Goal: Task Accomplishment & Management: Use online tool/utility

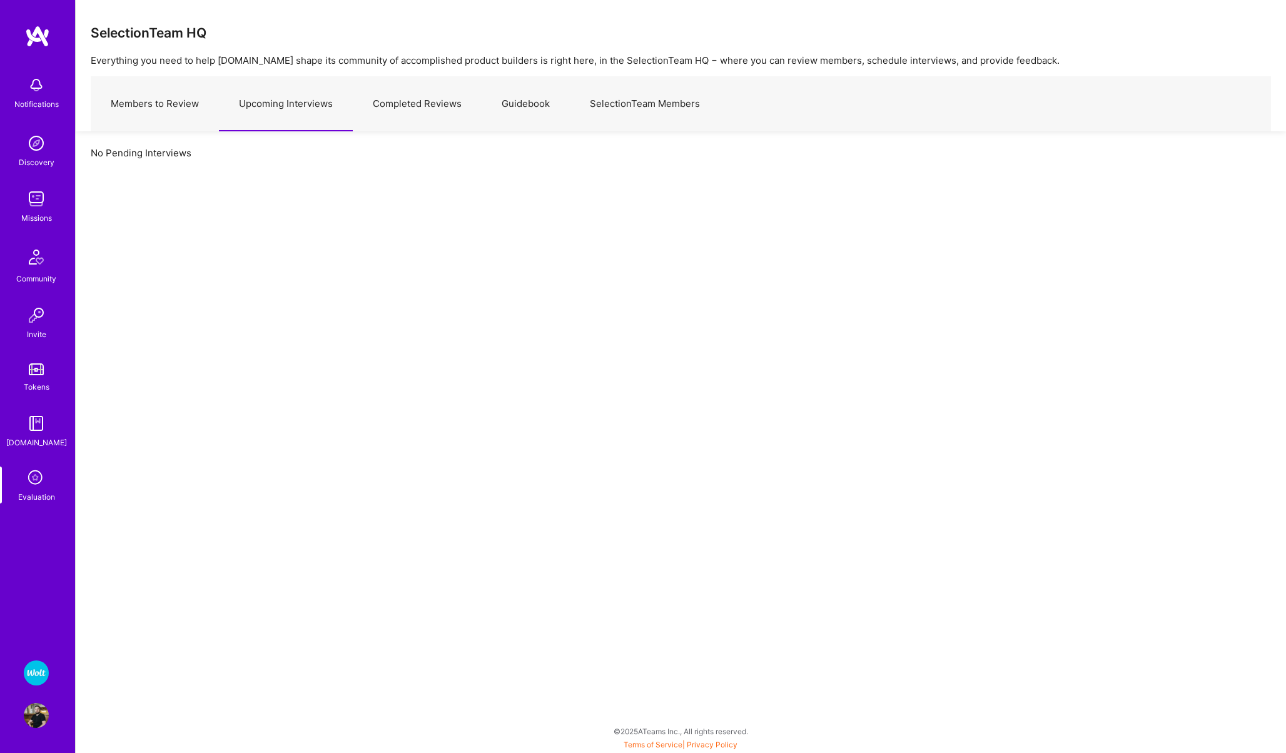
click at [36, 484] on icon at bounding box center [36, 479] width 24 height 24
click at [41, 668] on img at bounding box center [36, 672] width 25 height 25
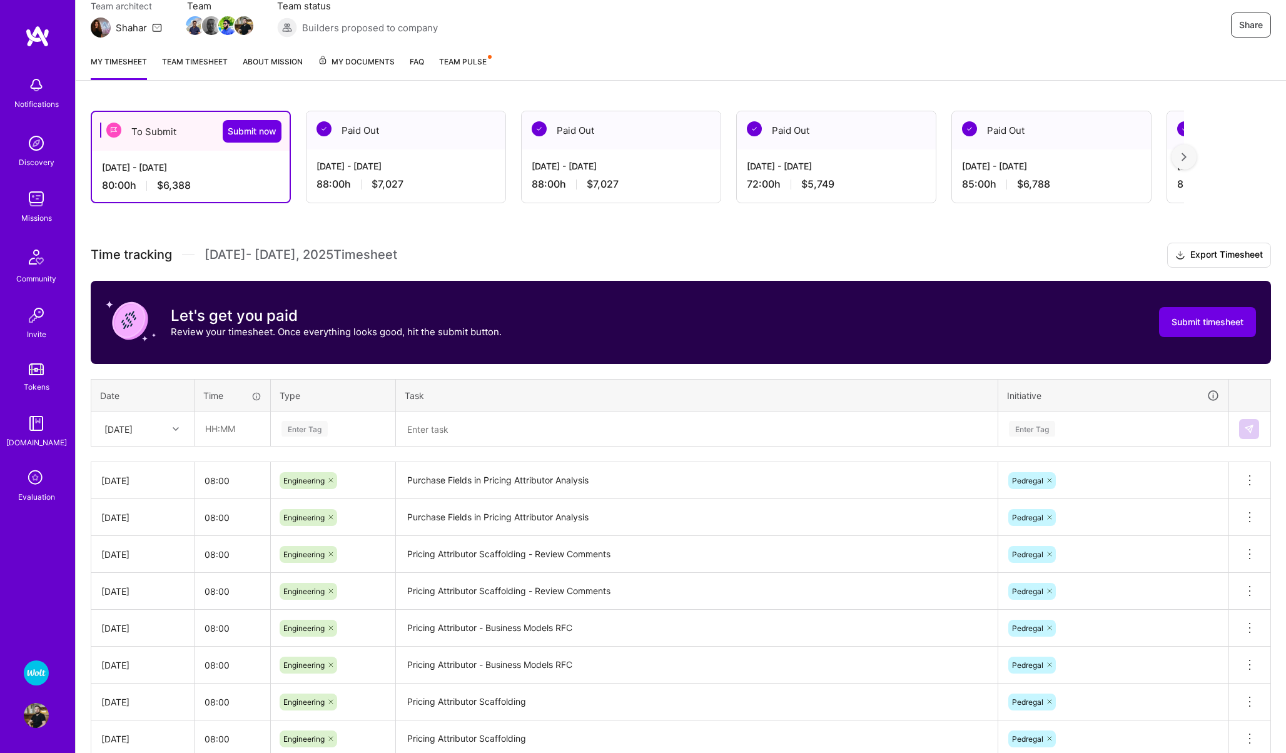
scroll to position [123, 0]
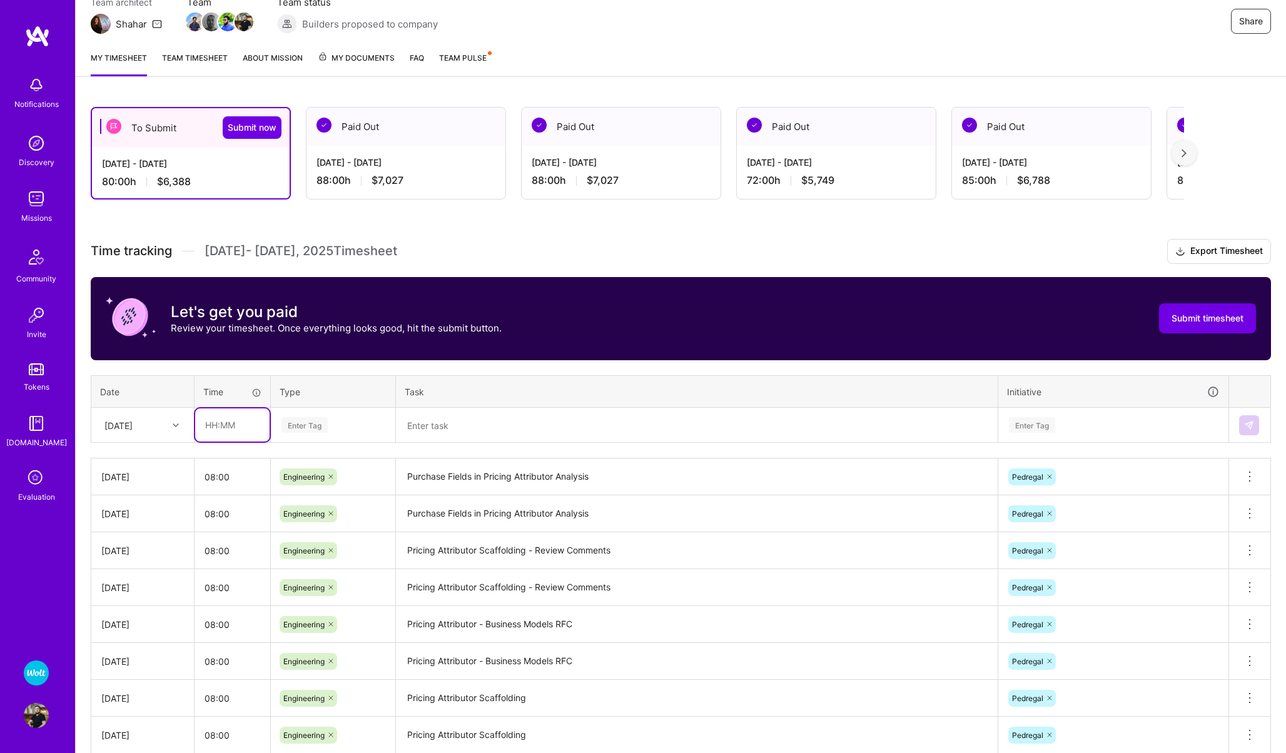
click at [226, 419] on input "text" at bounding box center [232, 424] width 74 height 33
type input "08:00"
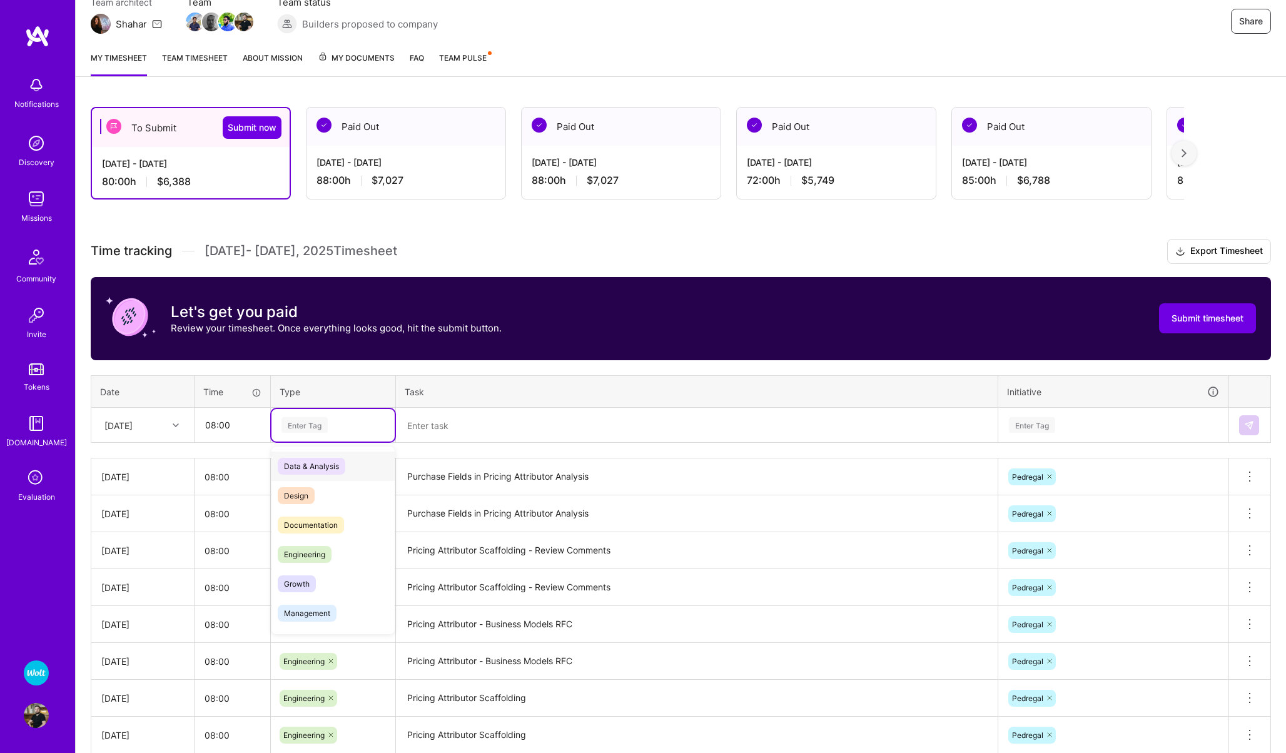
click at [312, 425] on div "Enter Tag" at bounding box center [304, 424] width 46 height 19
click at [308, 554] on span "Engineering" at bounding box center [305, 554] width 54 height 17
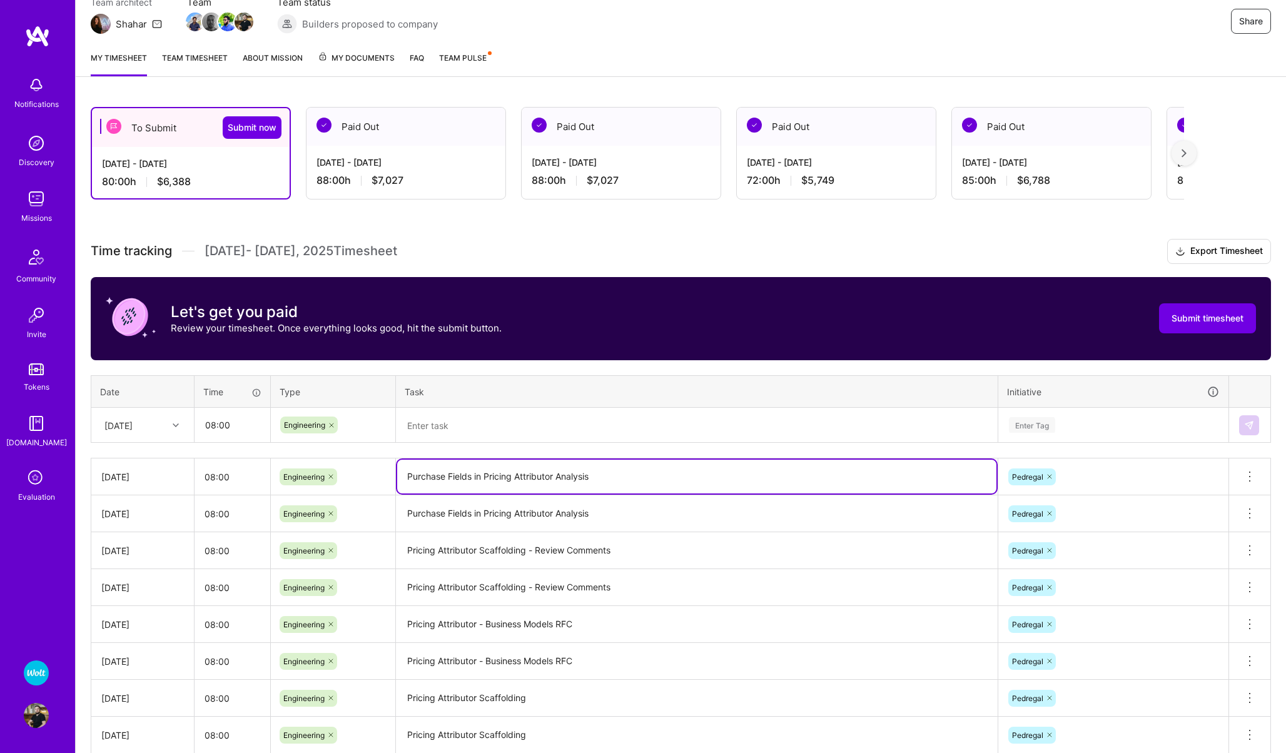
click at [471, 480] on textarea "Purchase Fields in Pricing Attributor Analysis" at bounding box center [696, 477] width 599 height 34
click at [455, 435] on textarea at bounding box center [696, 425] width 599 height 33
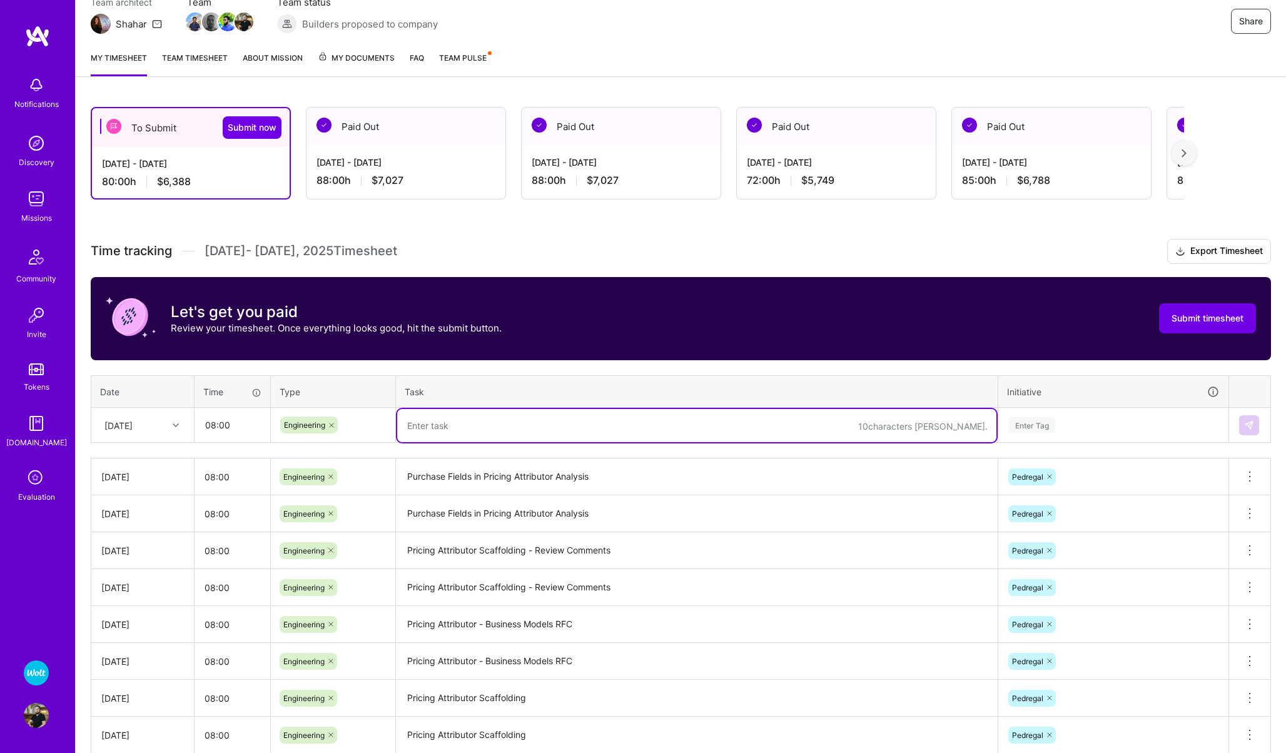
paste textarea "Purchase Fields in Pricing Attributor Analysis"
click at [457, 549] on textarea "Pricing Attributor Scaffolding - Review Comments" at bounding box center [696, 550] width 599 height 34
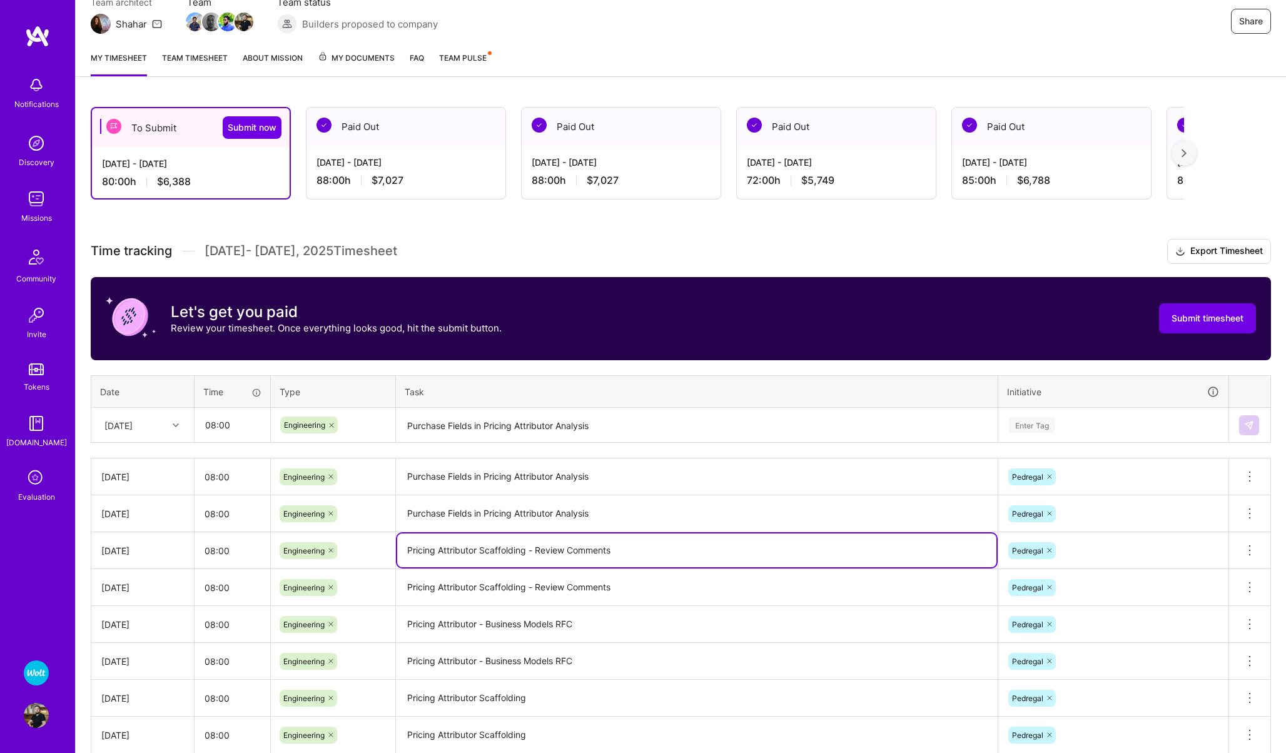
click at [457, 549] on textarea "Pricing Attributor Scaffolding - Review Comments" at bounding box center [696, 550] width 599 height 34
click at [614, 428] on textarea "Purchase Fields in Pricing Attributor Analysis" at bounding box center [696, 425] width 599 height 33
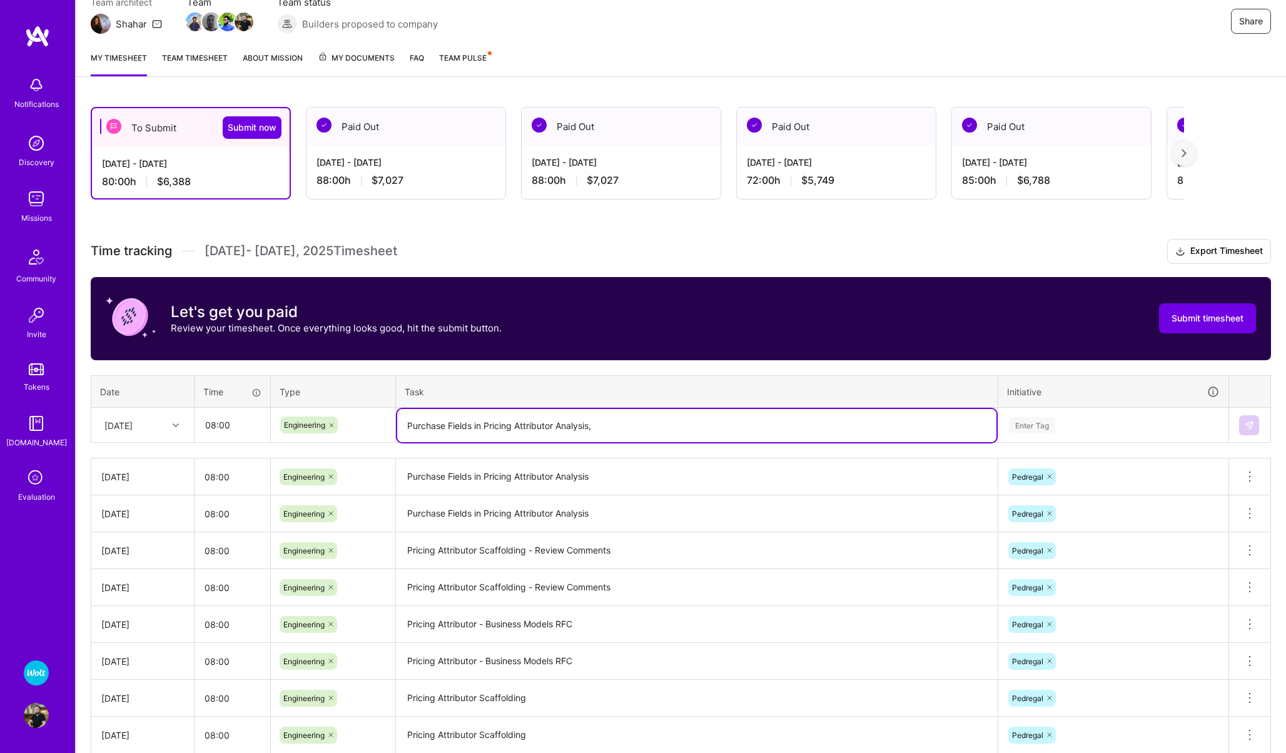
paste textarea "Pricing Attributor Scaffolding - Review Comments"
type textarea "Purchase Fields in Pricing Attributor Analysis, Pricing Attributor Scaffolding …"
click at [1021, 430] on div "Enter Tag" at bounding box center [1032, 424] width 46 height 19
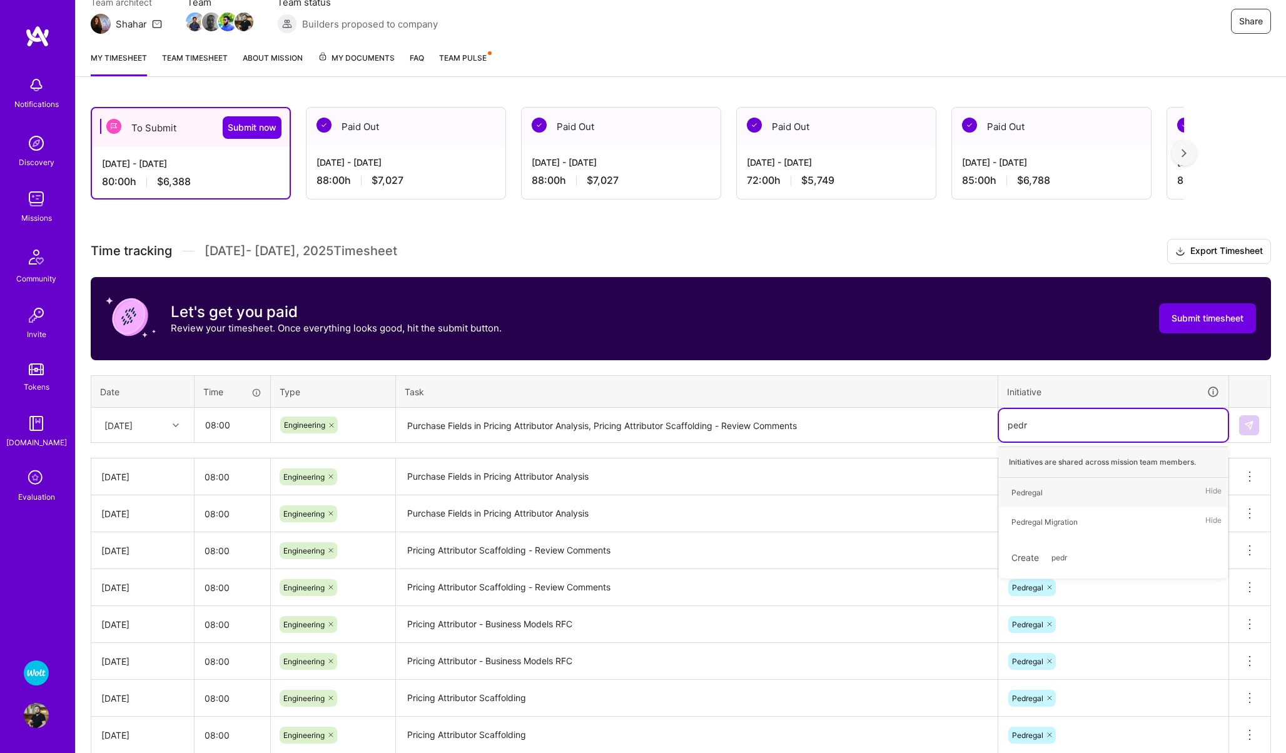
type input "pedre"
click at [1033, 488] on div "Pedregal" at bounding box center [1026, 492] width 31 height 13
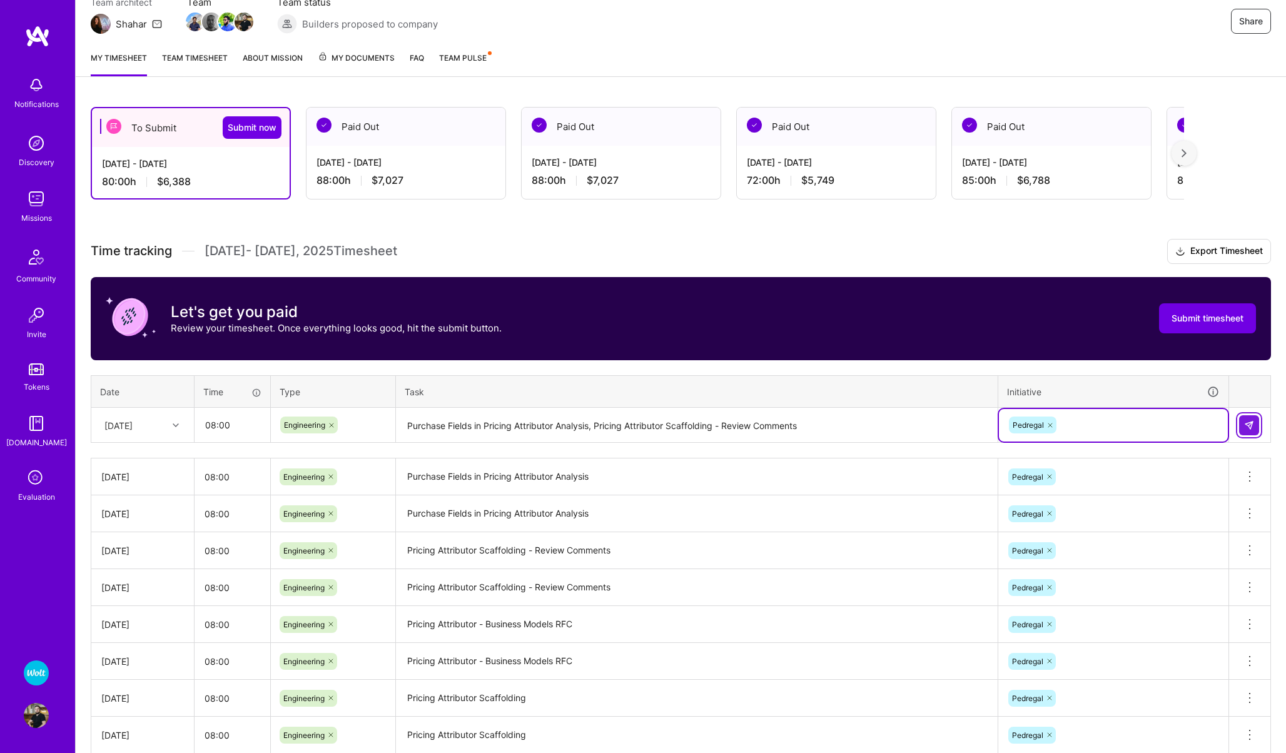
click at [1250, 426] on img at bounding box center [1249, 425] width 10 height 10
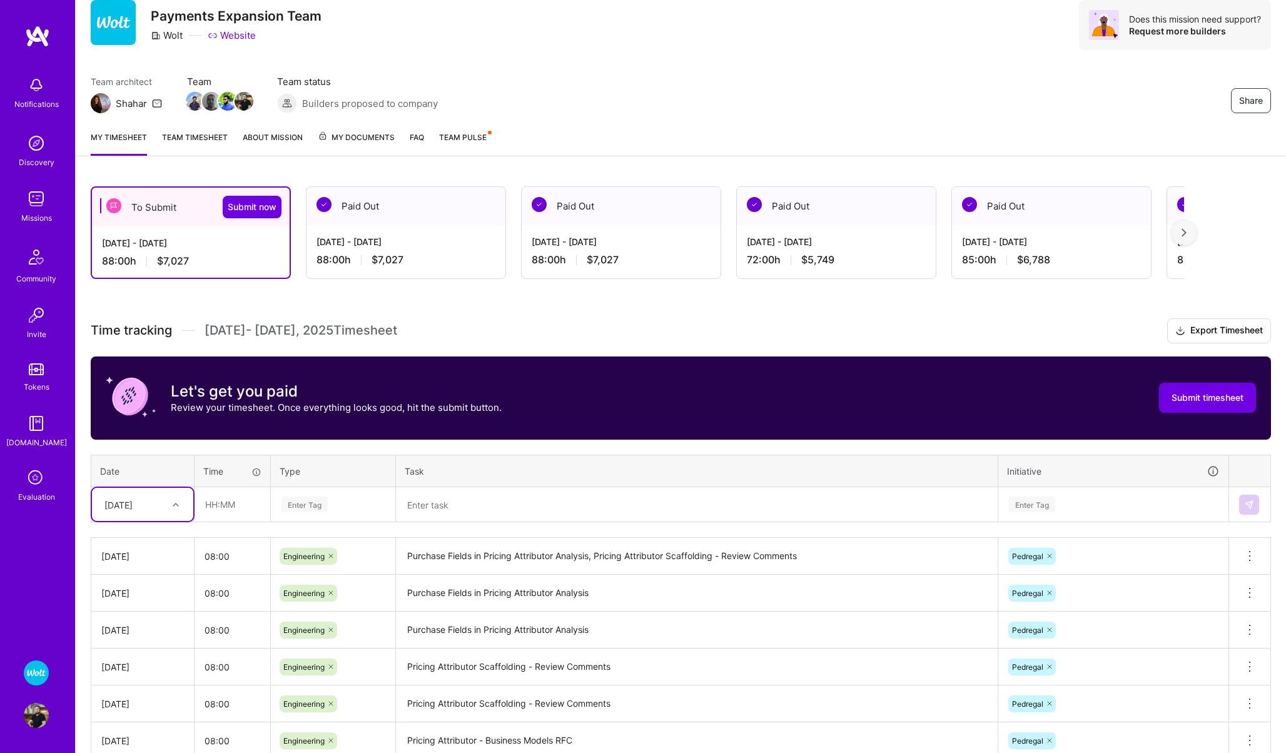
scroll to position [0, 0]
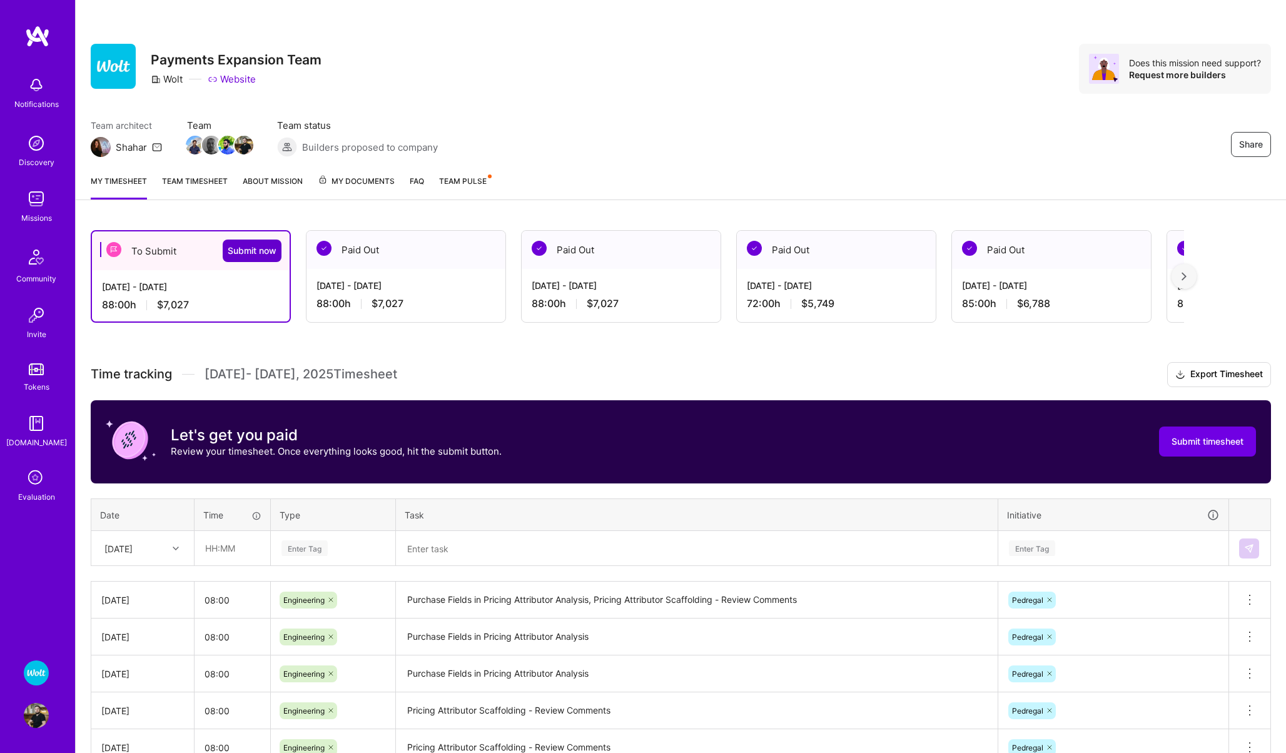
click at [247, 245] on span "Submit now" at bounding box center [252, 251] width 49 height 13
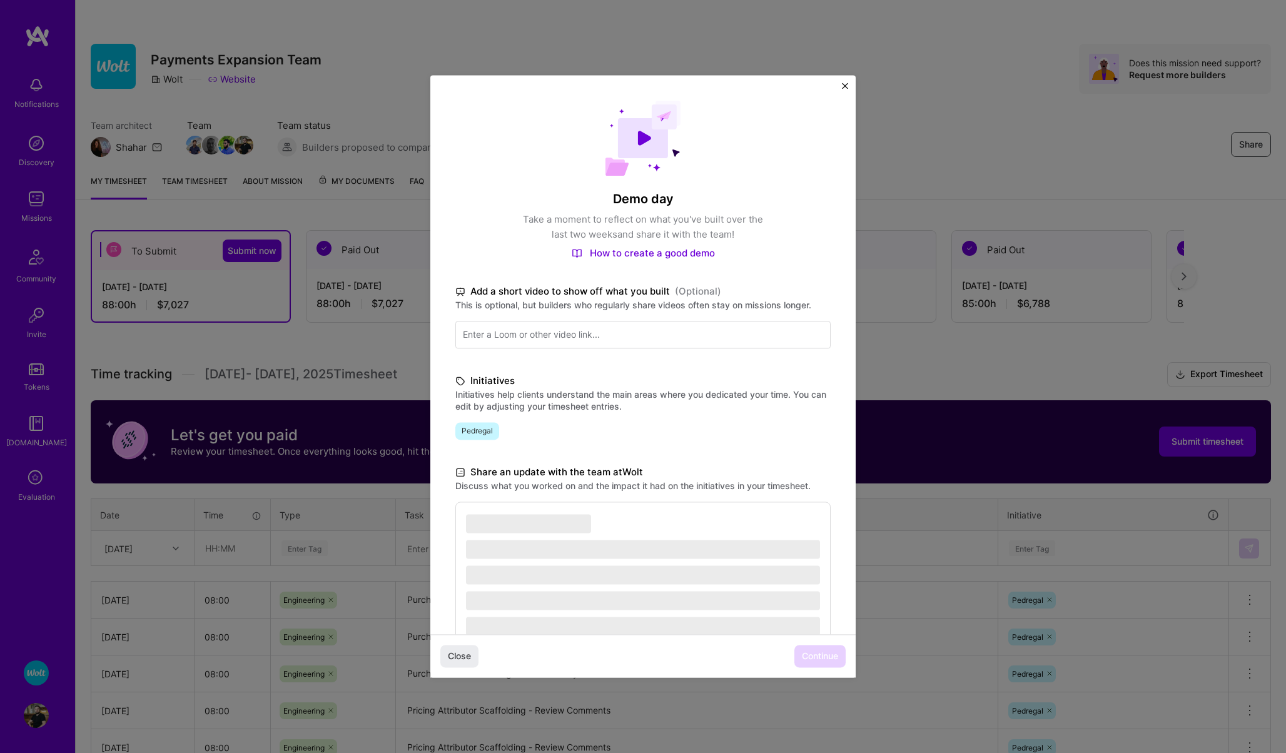
scroll to position [63, 0]
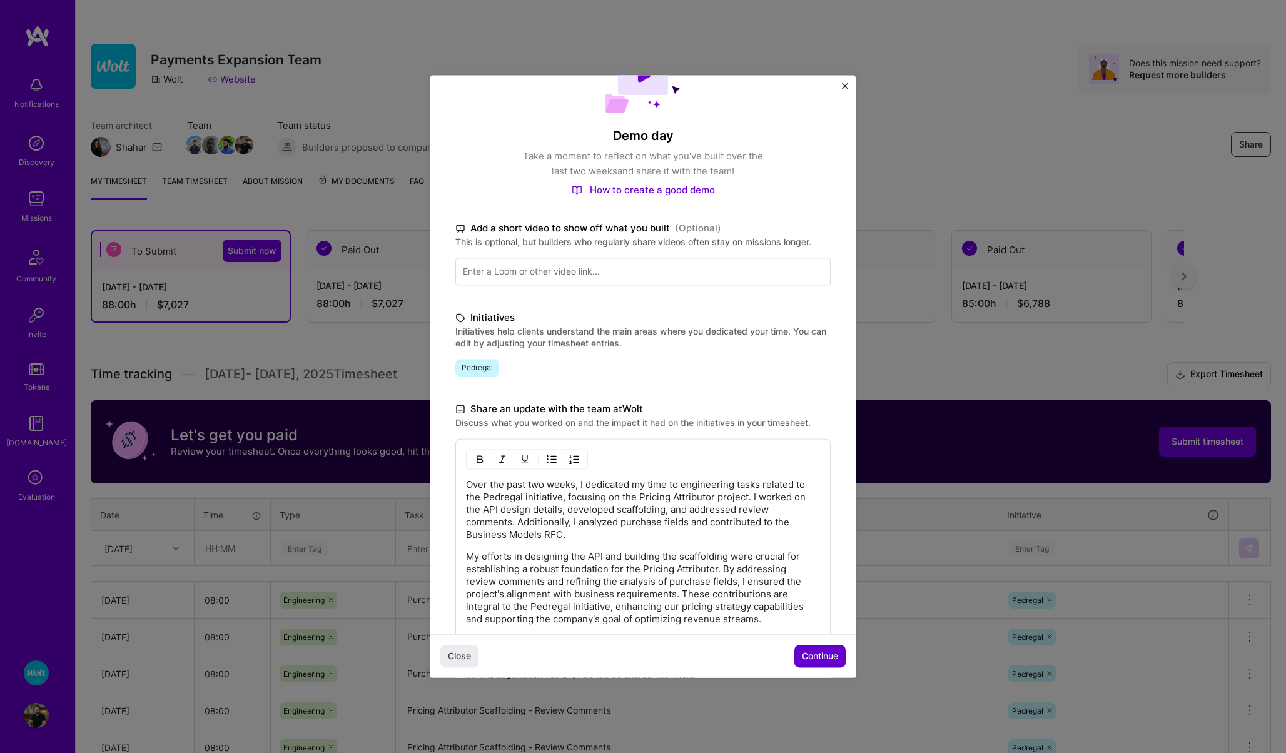
click at [821, 657] on span "Continue" at bounding box center [820, 656] width 36 height 13
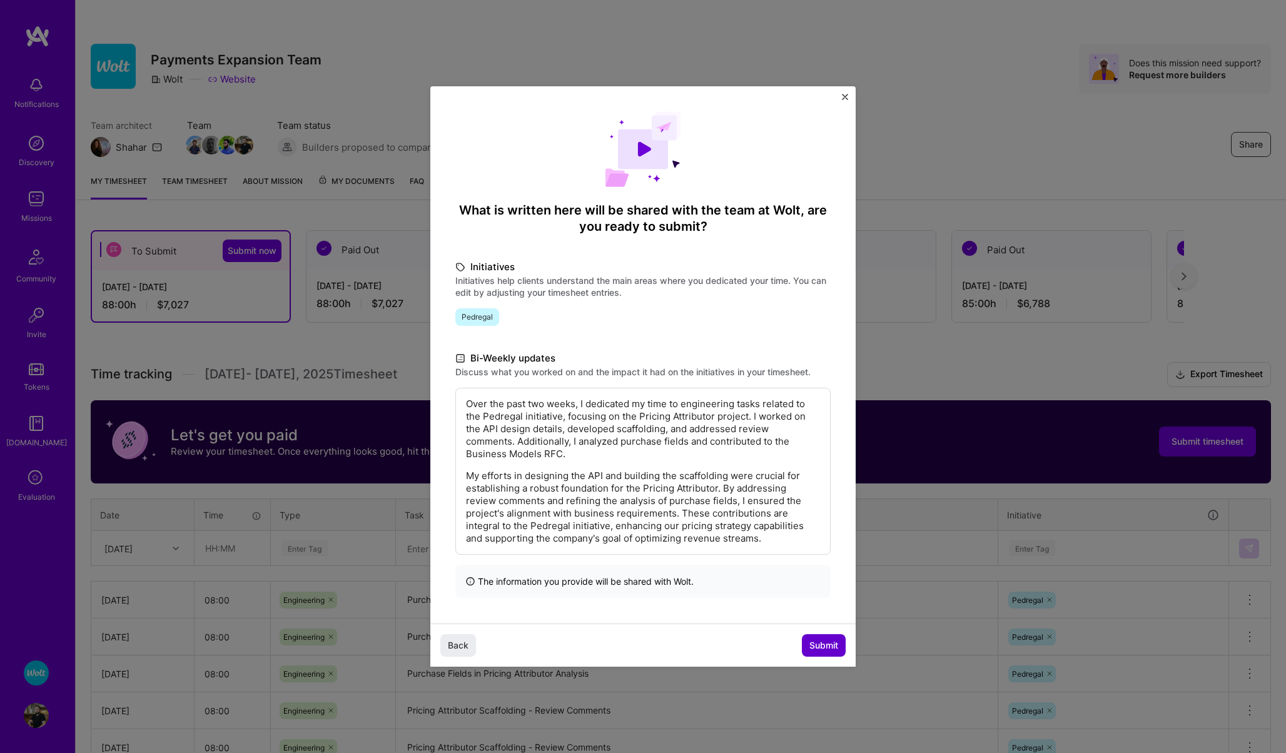
click at [818, 643] on span "Submit" at bounding box center [823, 645] width 29 height 13
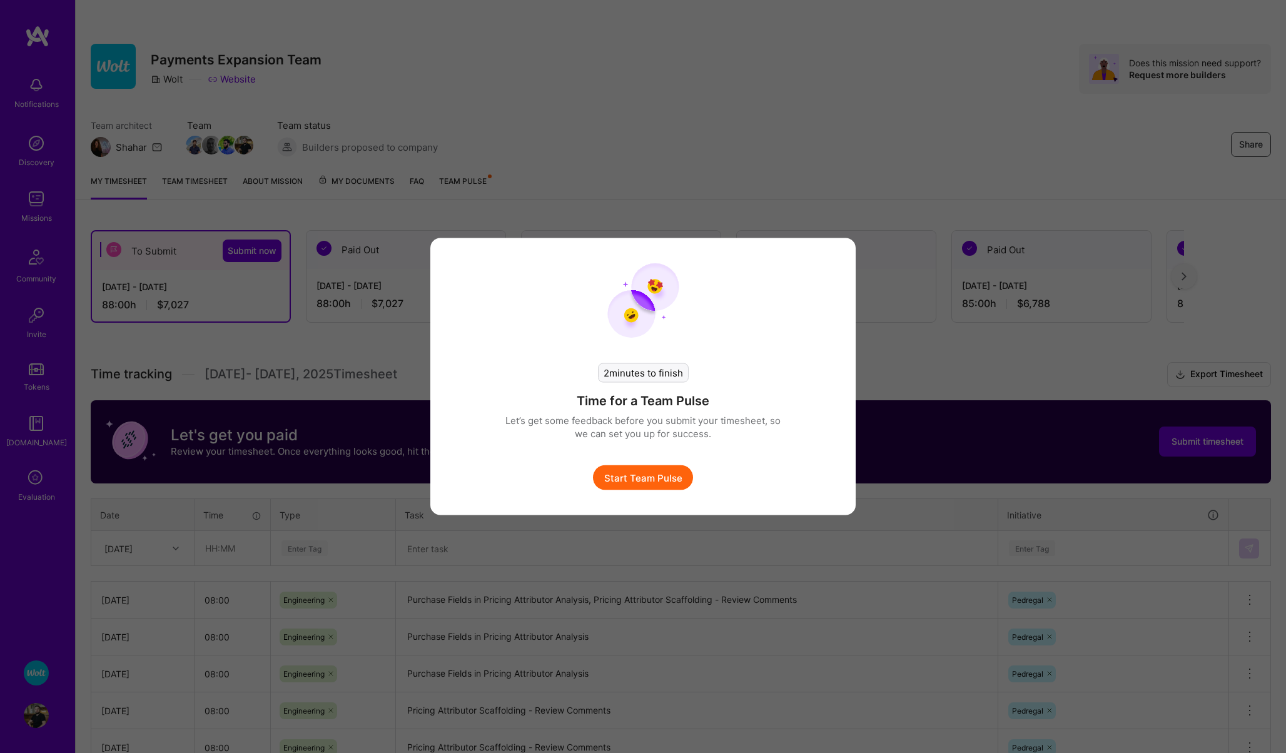
click at [668, 477] on button "Start Team Pulse" at bounding box center [643, 477] width 100 height 25
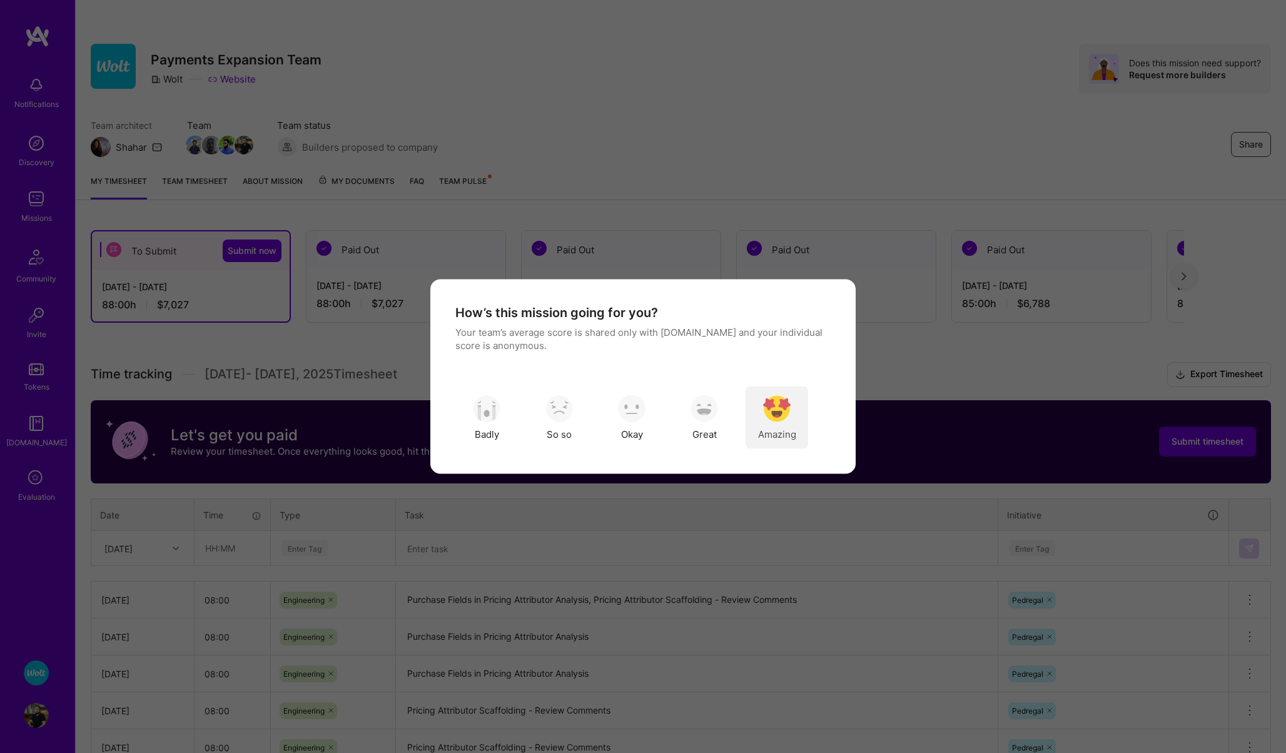
click at [785, 406] on img "modal" at bounding box center [777, 409] width 28 height 28
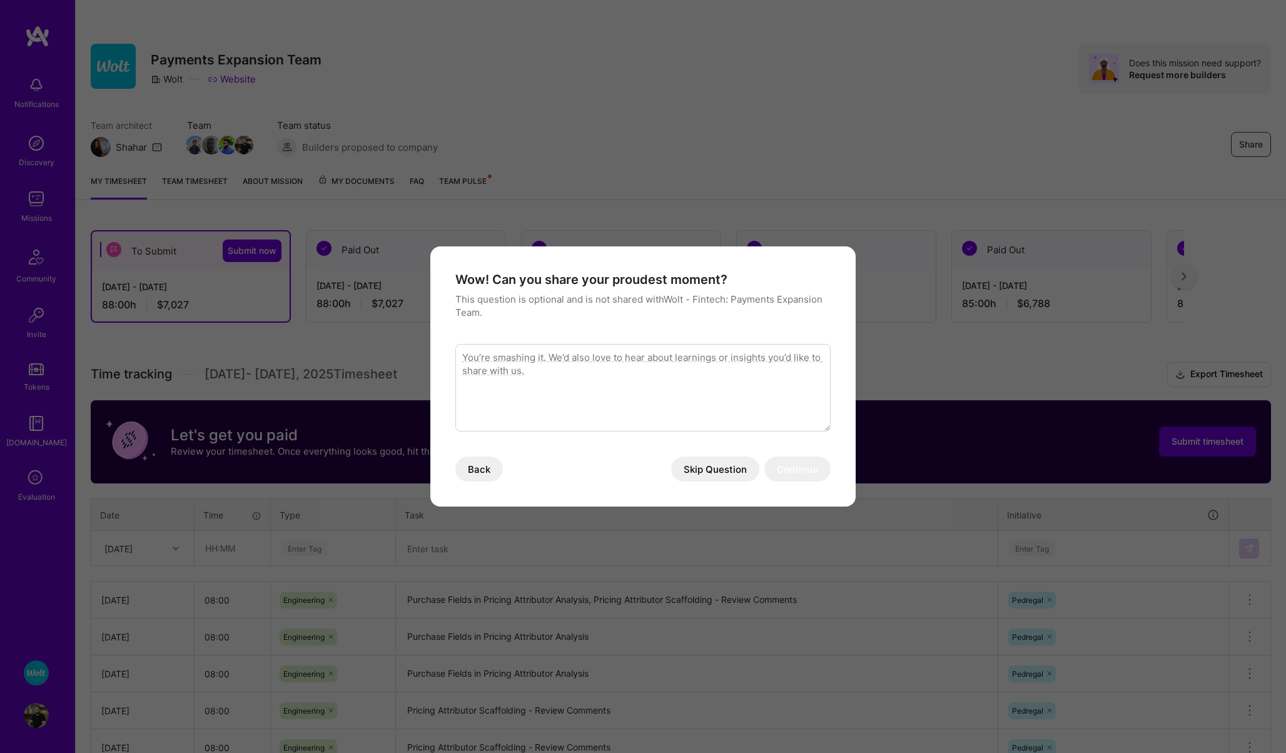
click at [710, 467] on button "Skip Question" at bounding box center [715, 469] width 88 height 25
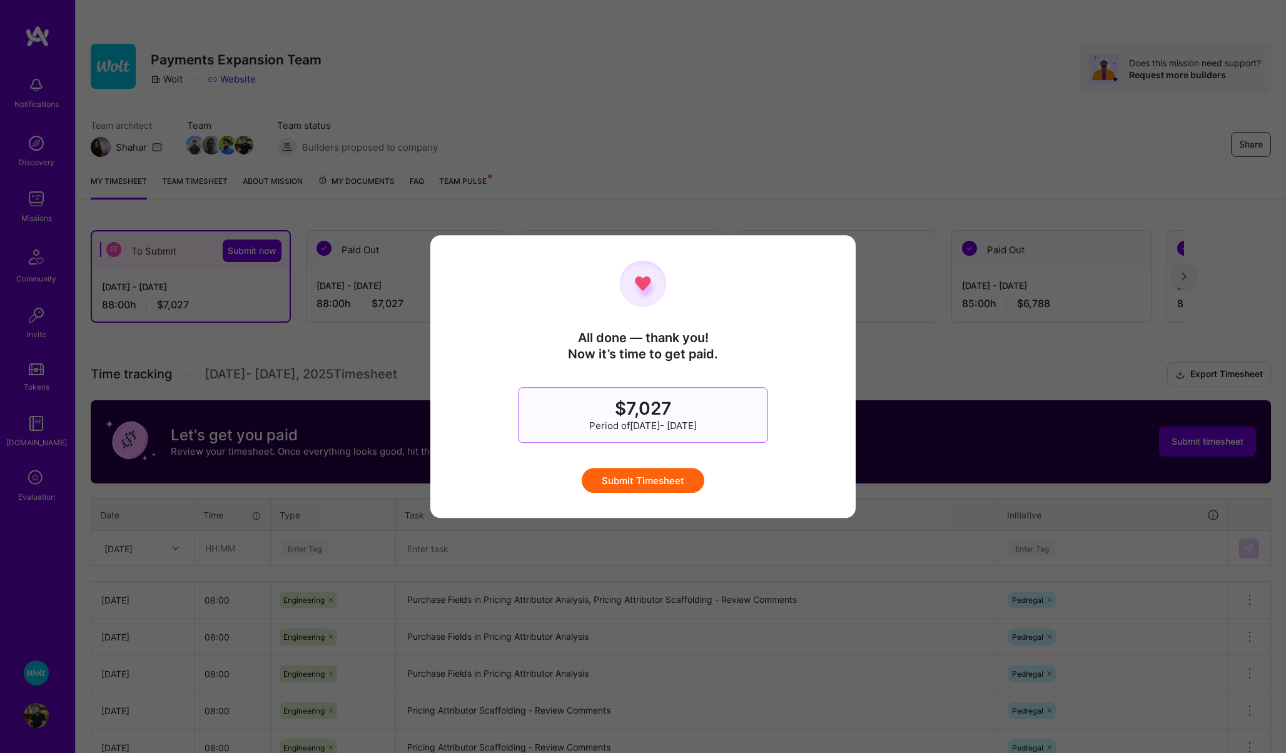
click at [667, 487] on button "Submit Timesheet" at bounding box center [643, 480] width 123 height 25
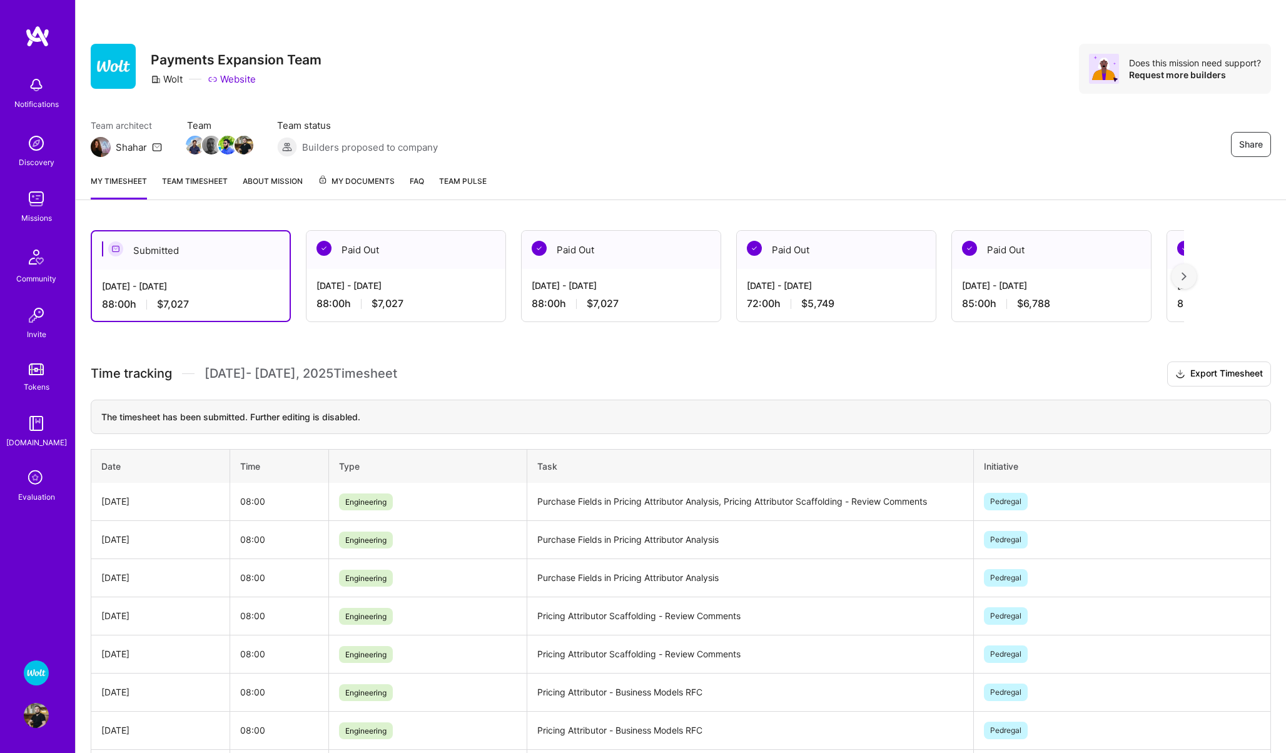
click at [37, 474] on icon at bounding box center [36, 479] width 24 height 24
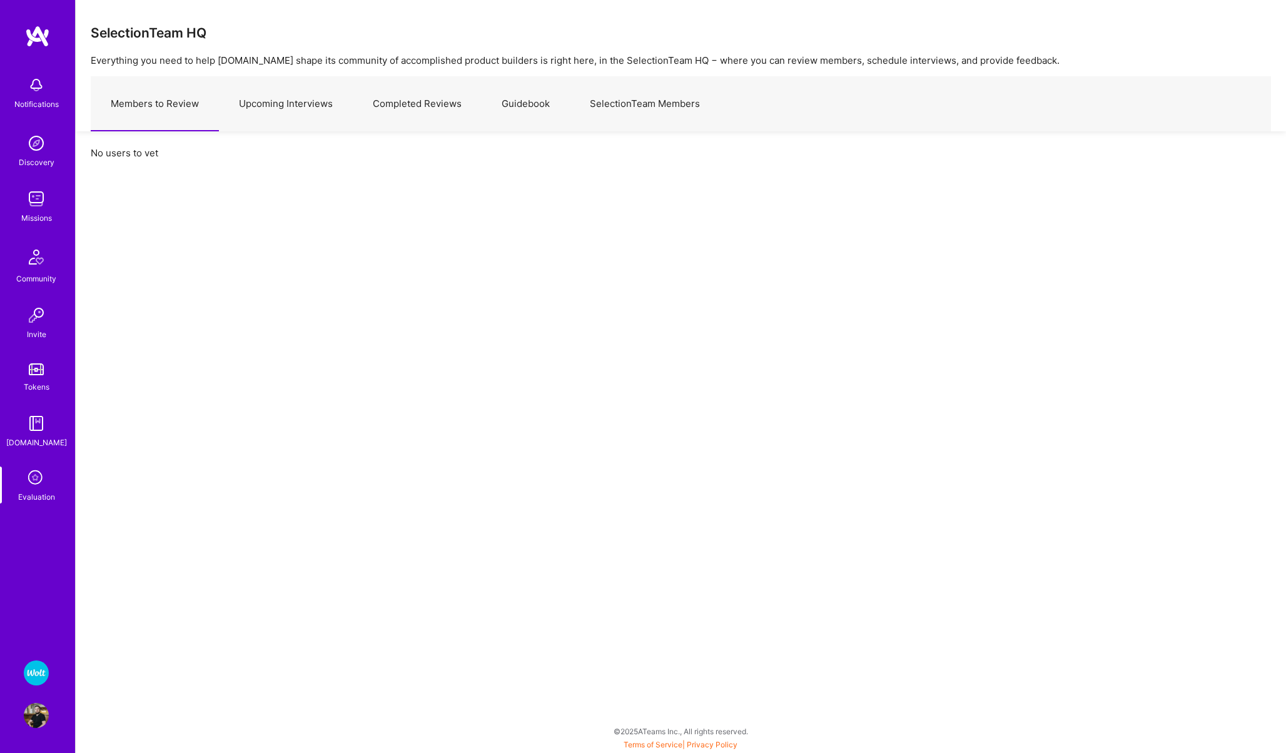
click at [35, 193] on img at bounding box center [36, 198] width 25 height 25
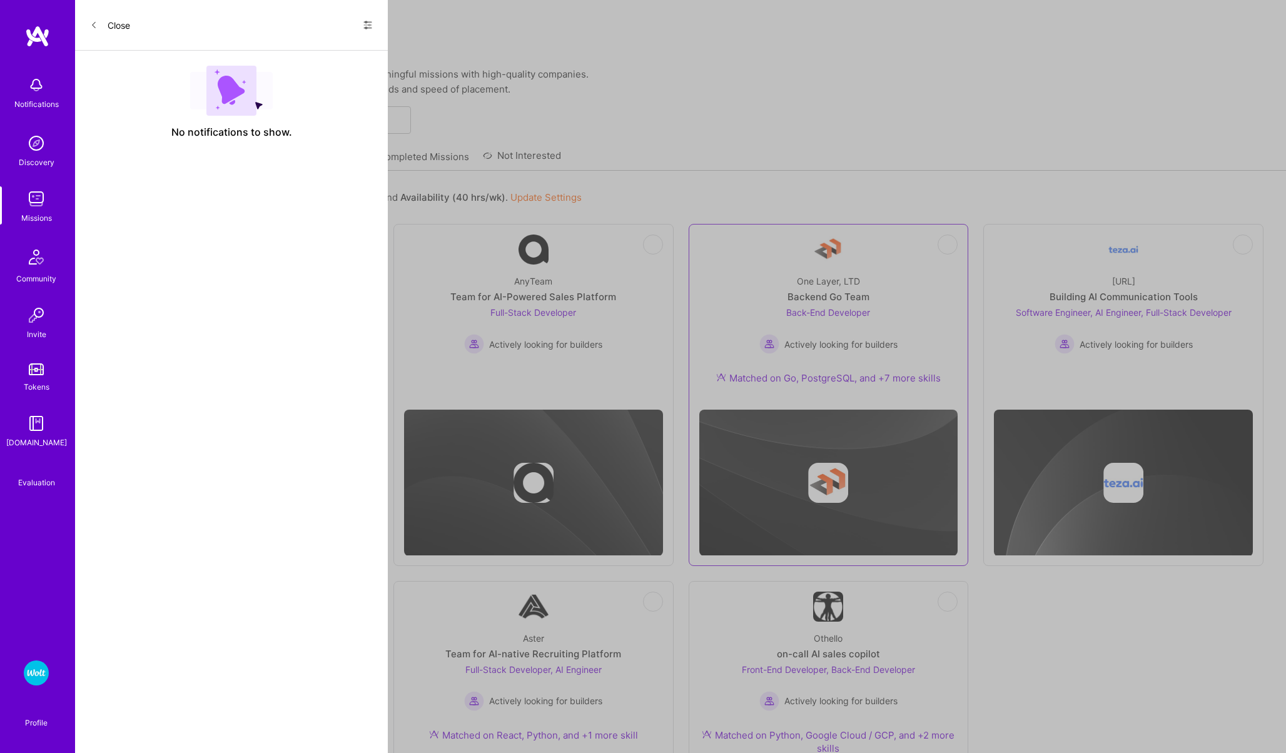
click at [774, 235] on link "Not Interested One Layer, LTD Backend Go Team Back-End Developer Actively looki…" at bounding box center [828, 317] width 259 height 165
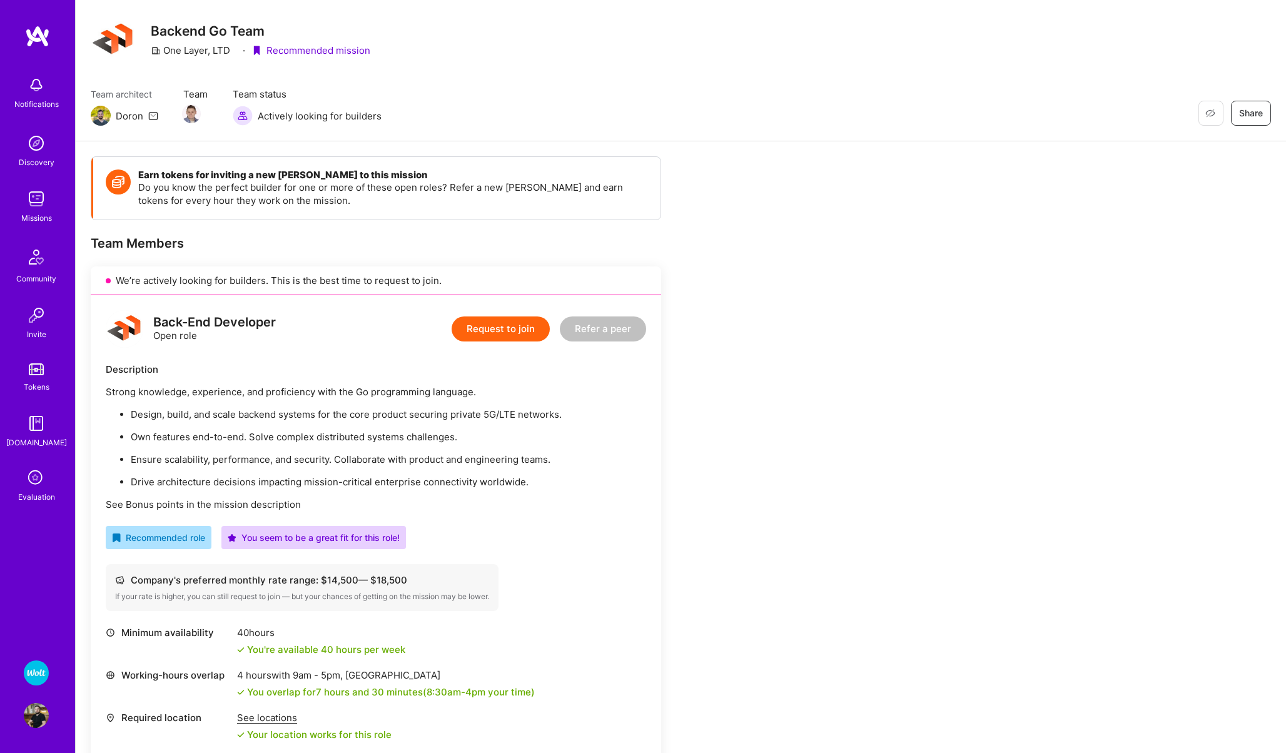
scroll to position [28, 0]
click at [30, 365] on img at bounding box center [36, 369] width 15 height 12
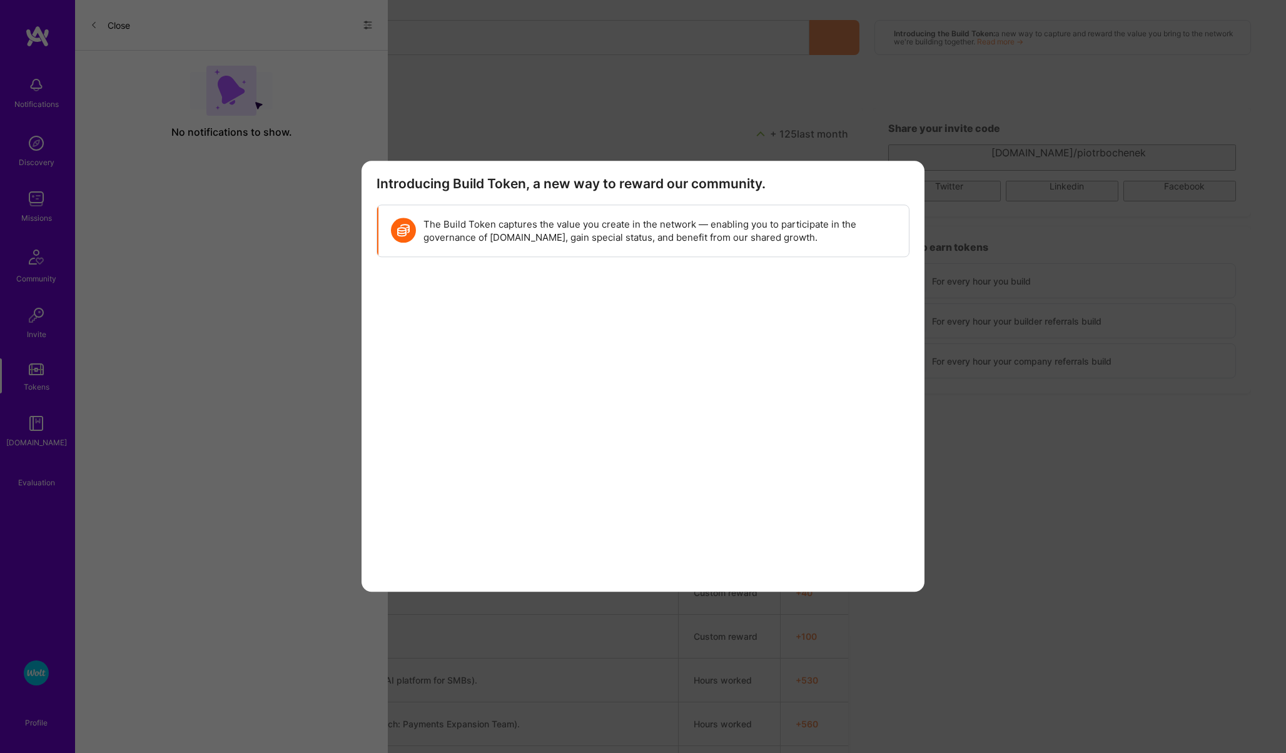
click at [907, 181] on icon "modal" at bounding box center [907, 182] width 8 height 8
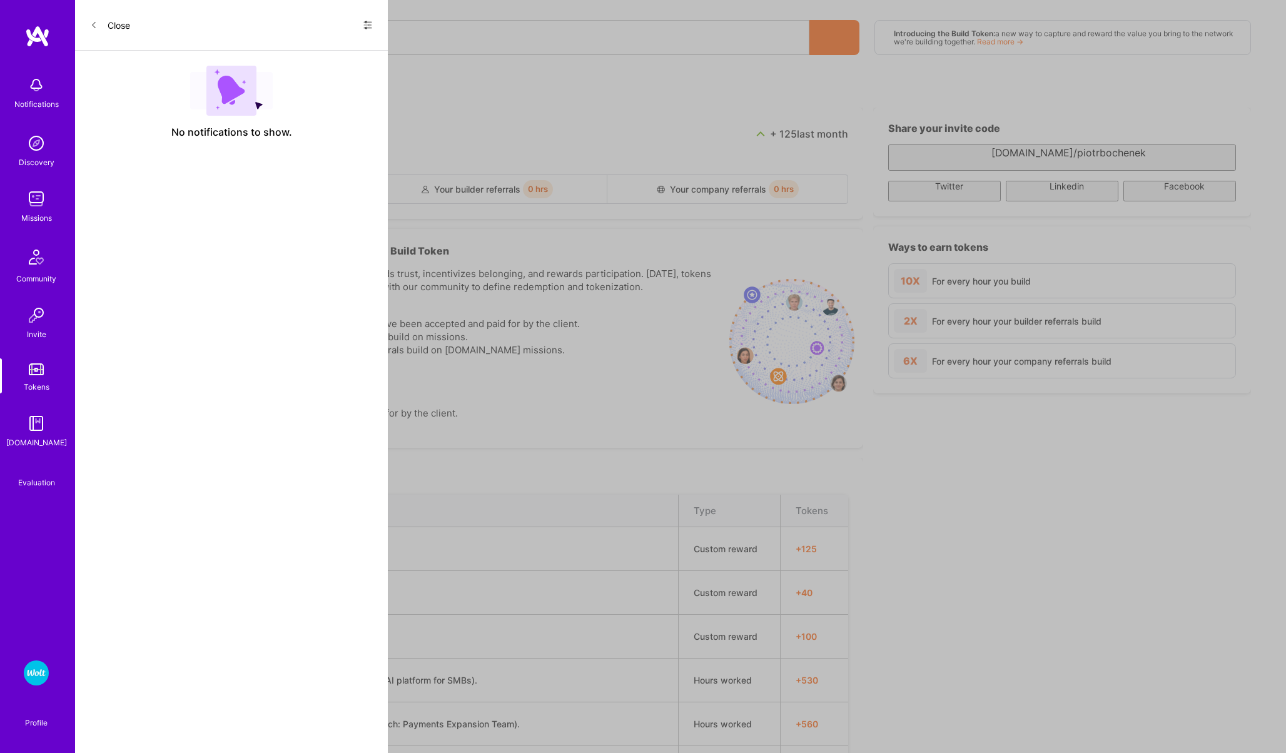
click at [42, 200] on img at bounding box center [36, 198] width 25 height 25
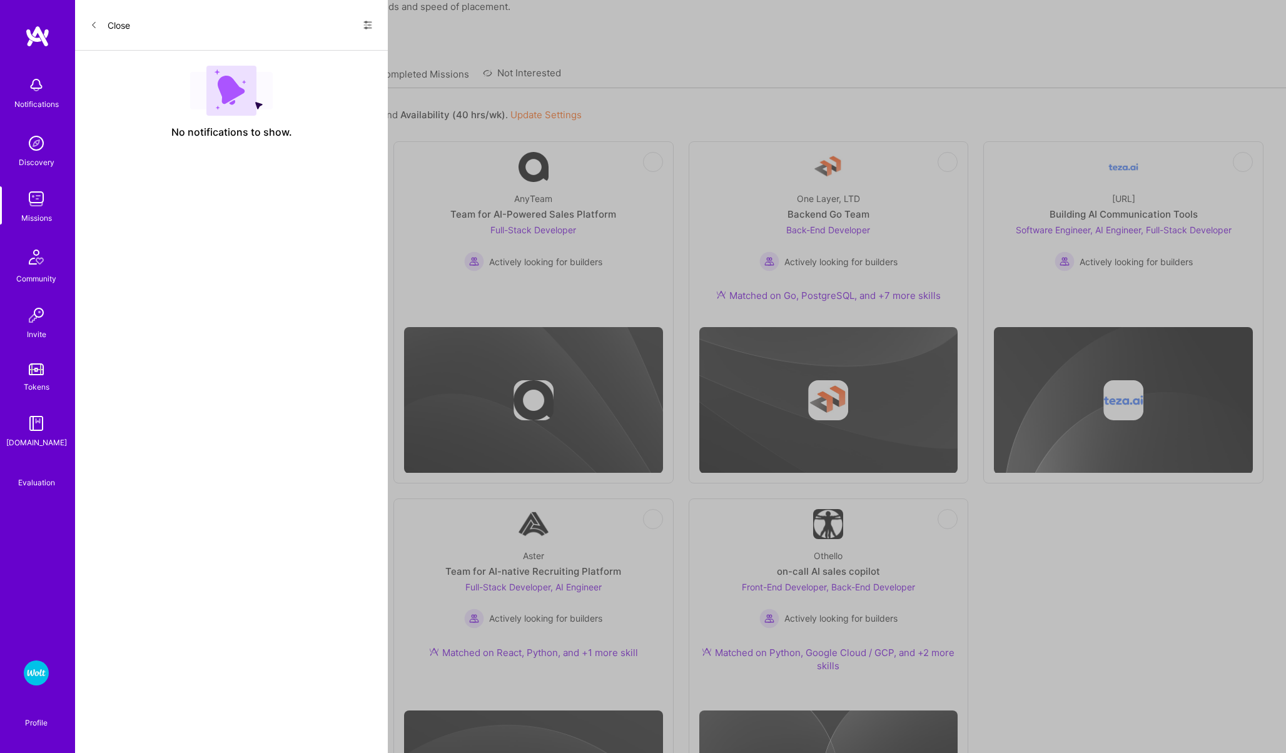
scroll to position [84, 0]
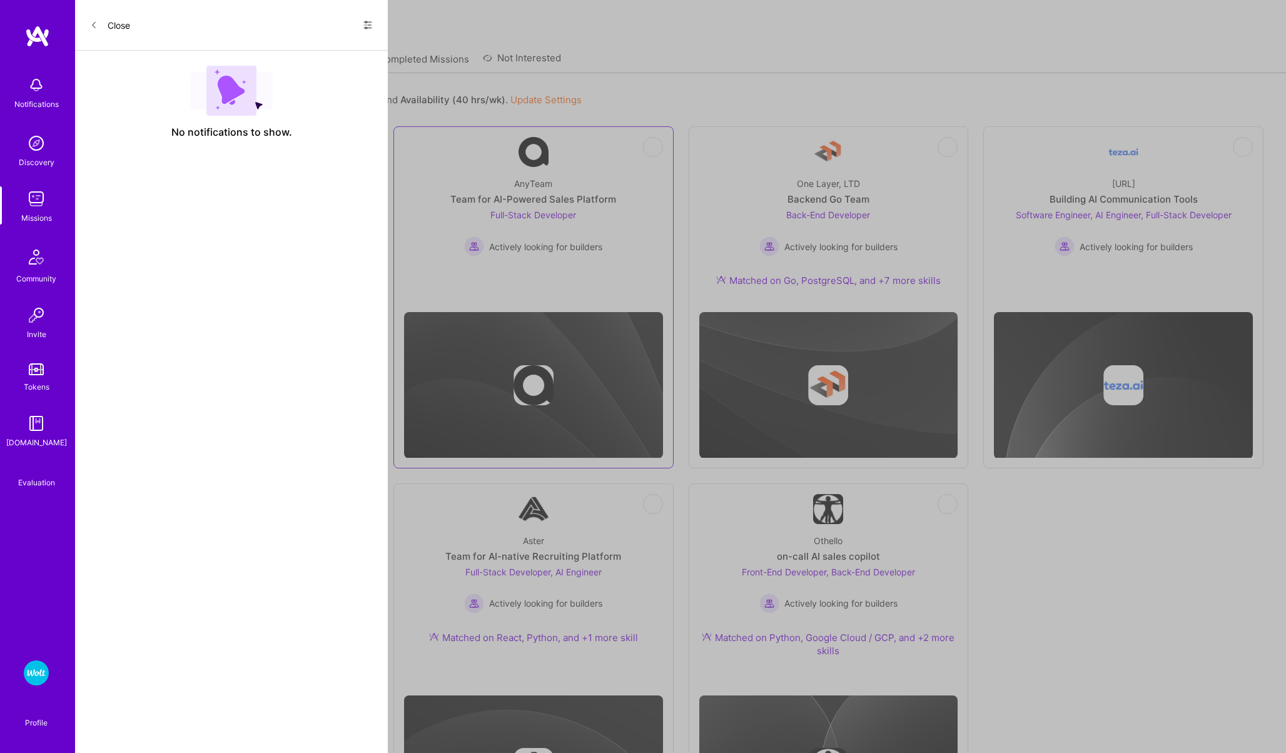
click at [451, 143] on link "Not Interested AnyTeam Team for AI-Powered Sales Platform Full-Stack Developer …" at bounding box center [533, 214] width 259 height 155
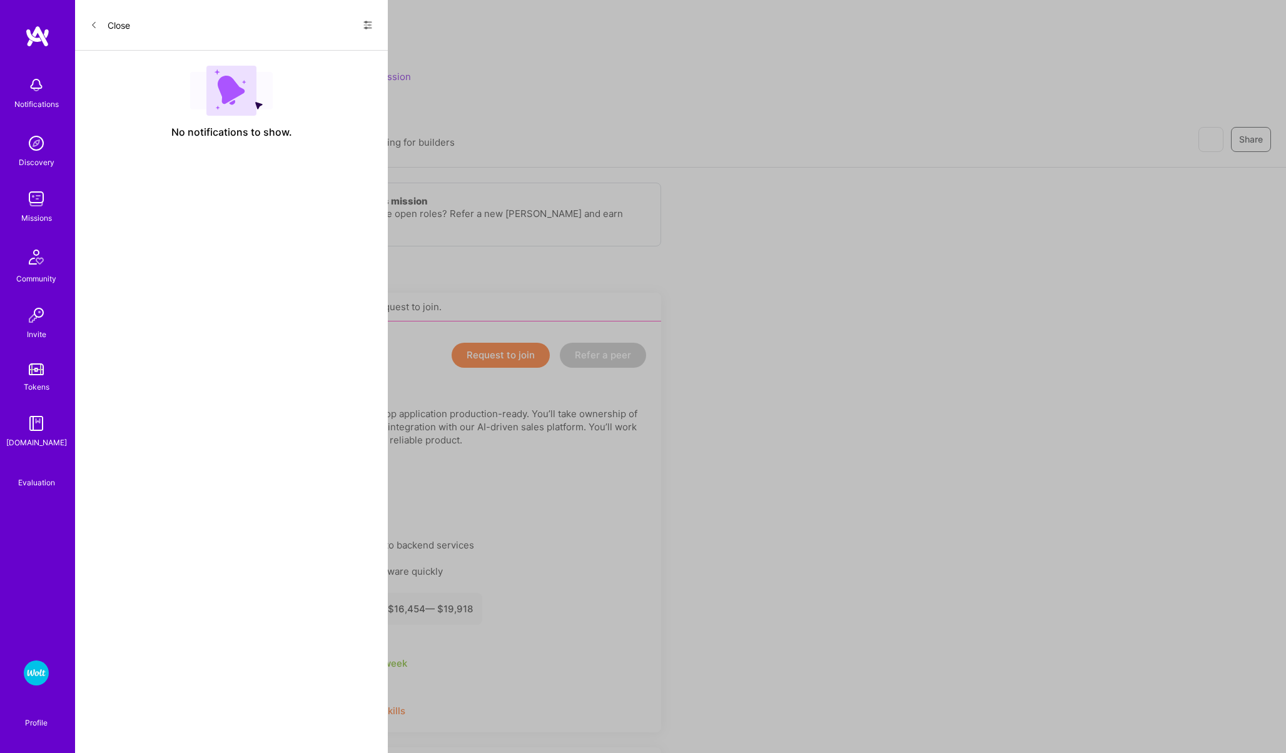
scroll to position [84, 0]
